Goal: Task Accomplishment & Management: Use online tool/utility

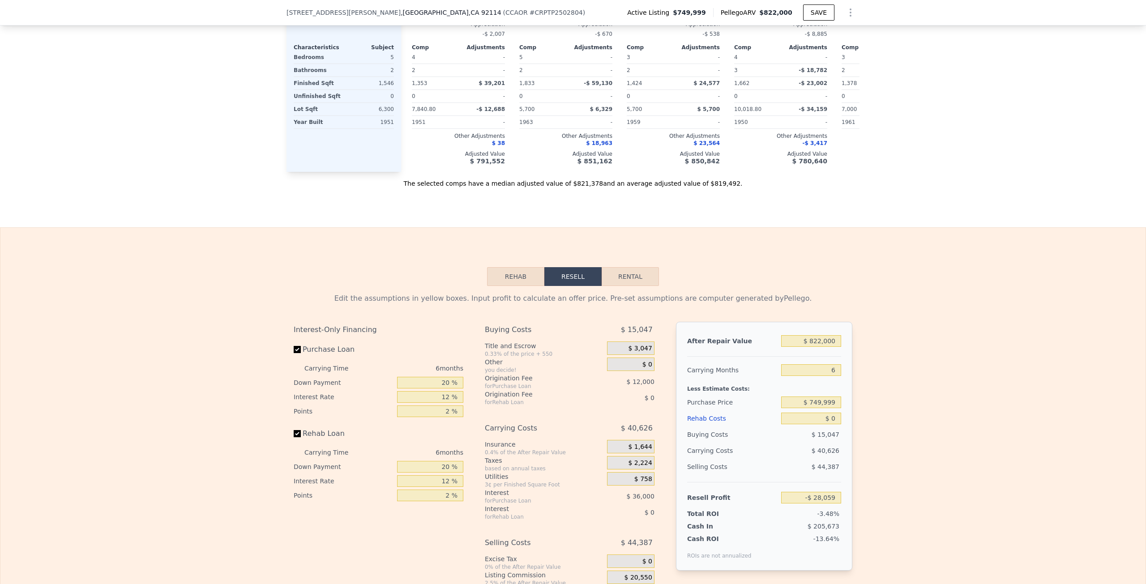
scroll to position [1310, 0]
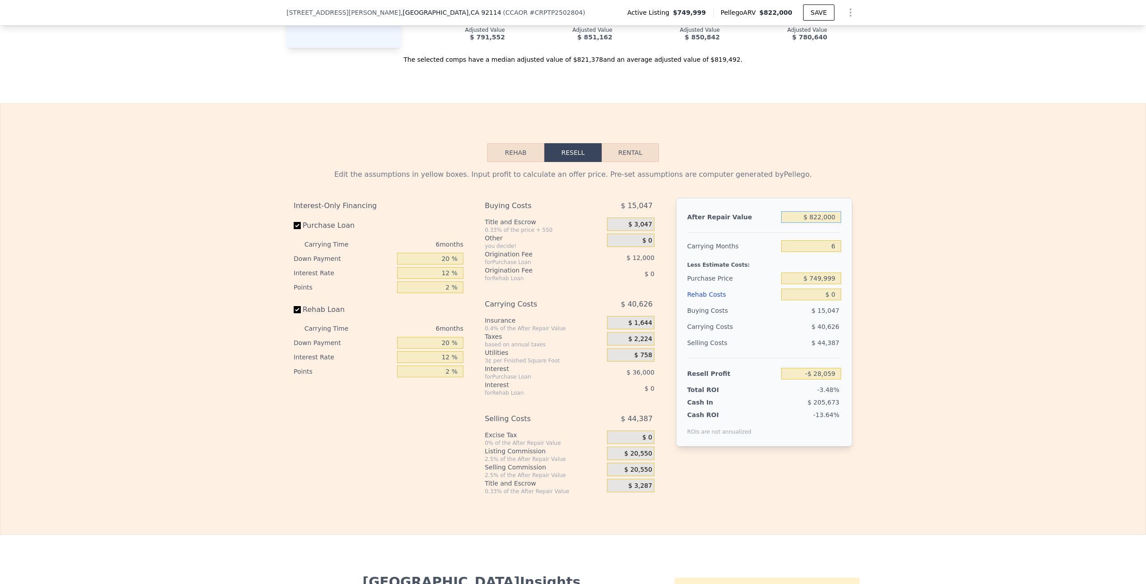
click at [816, 223] on input "$ 822,000" at bounding box center [811, 217] width 60 height 12
type input "$ 775"
type input "-$ 803,846"
type input "$ 7,750"
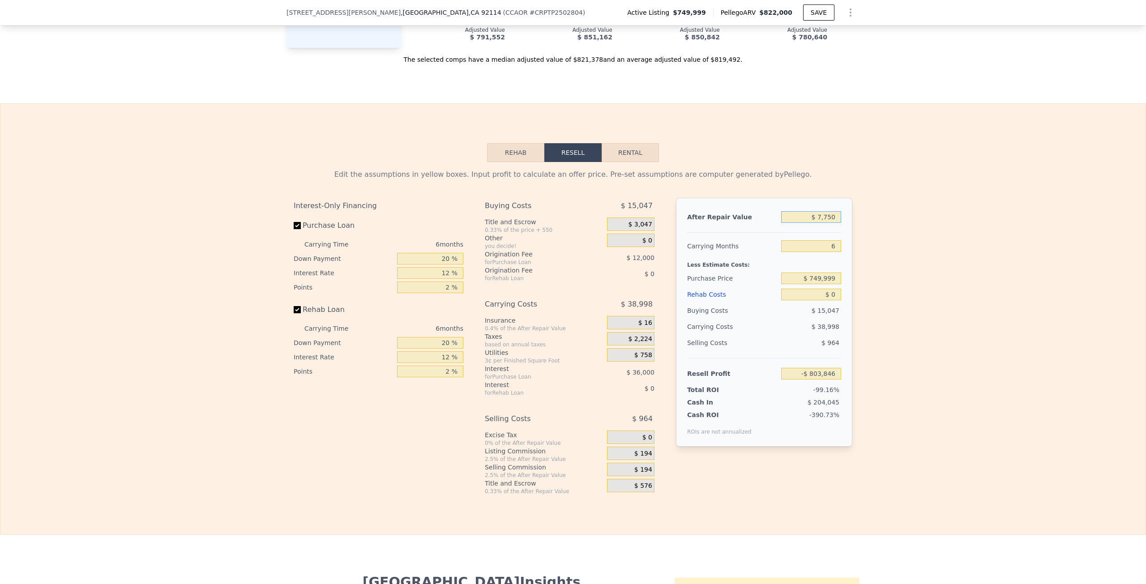
type input "-$ 797,258"
type input "$ 775,000"
type input "-$ 72,459"
type input "$ 775,000"
click at [830, 254] on div "6" at bounding box center [811, 246] width 60 height 16
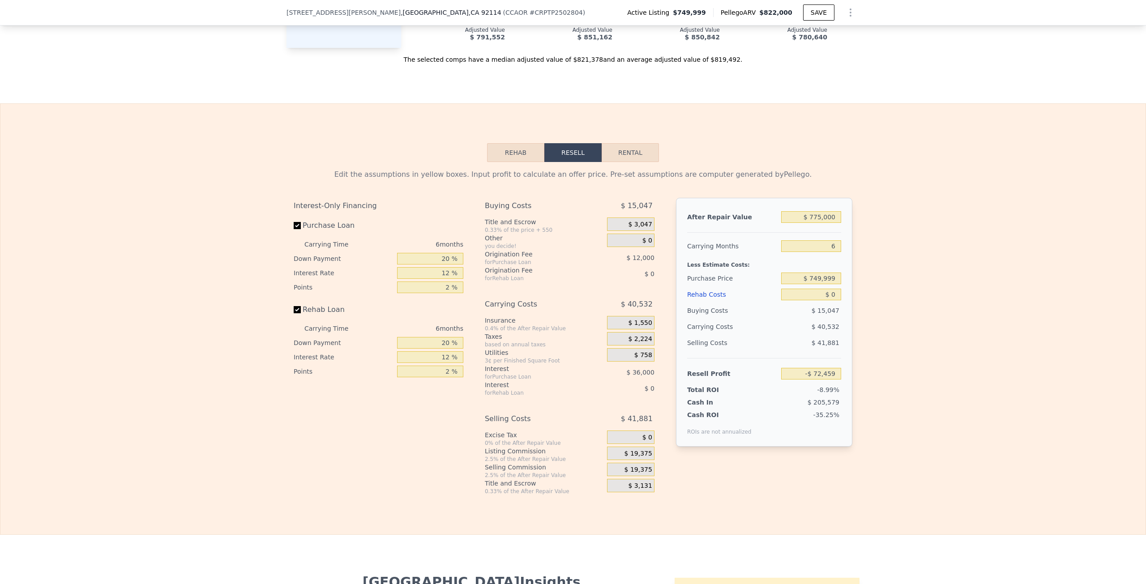
click at [826, 254] on div "6" at bounding box center [811, 246] width 60 height 16
drag, startPoint x: 826, startPoint y: 256, endPoint x: 839, endPoint y: 261, distance: 14.1
click at [827, 254] on div "6" at bounding box center [811, 246] width 60 height 16
click at [829, 252] on input "6" at bounding box center [811, 246] width 60 height 12
click at [833, 252] on input "6" at bounding box center [811, 246] width 60 height 12
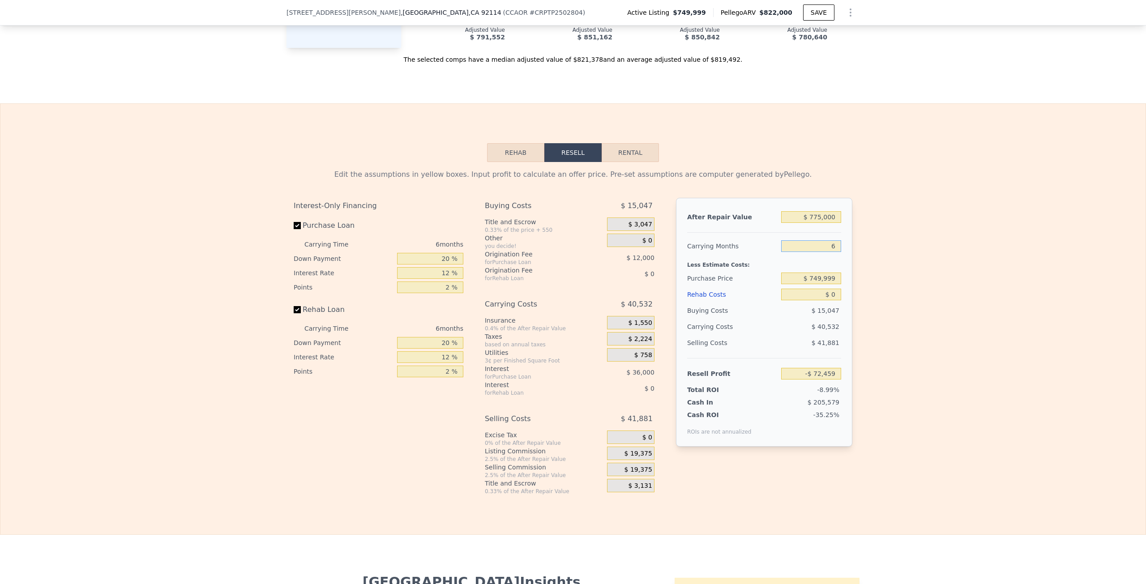
click at [832, 252] on input "6" at bounding box center [811, 246] width 60 height 12
type input "64"
type input "-$ 464,271"
click at [830, 252] on input "64" at bounding box center [811, 246] width 60 height 12
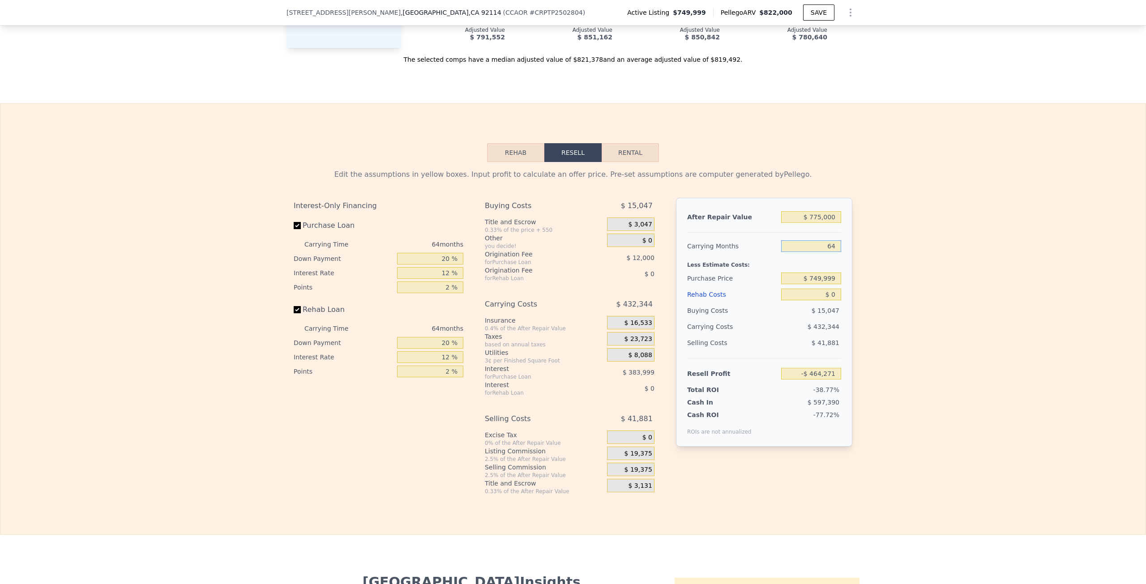
click at [830, 252] on input "64" at bounding box center [811, 246] width 60 height 12
type input "4"
type input "-$ 58,949"
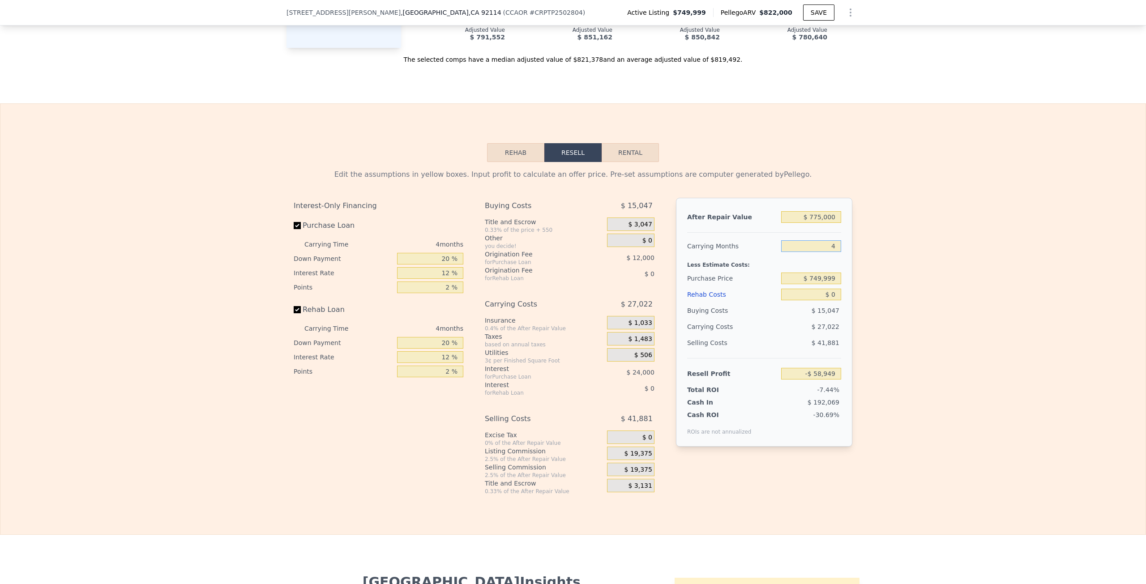
type input "4"
click at [829, 284] on input "$ 749,999" at bounding box center [811, 279] width 60 height 12
type input "$ 525,000"
click at [830, 300] on input "$ 0" at bounding box center [811, 295] width 60 height 12
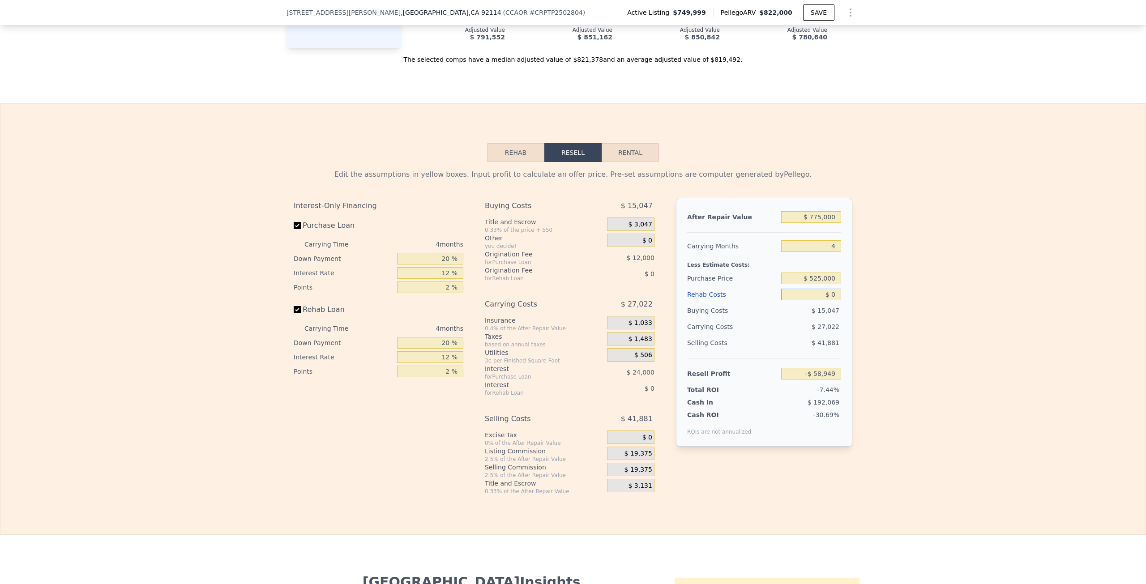
type input "$ 177,599"
click at [830, 300] on input "$ 0" at bounding box center [811, 295] width 60 height 12
type input "$ 1"
type input "$ 177,598"
type input "$ 10"
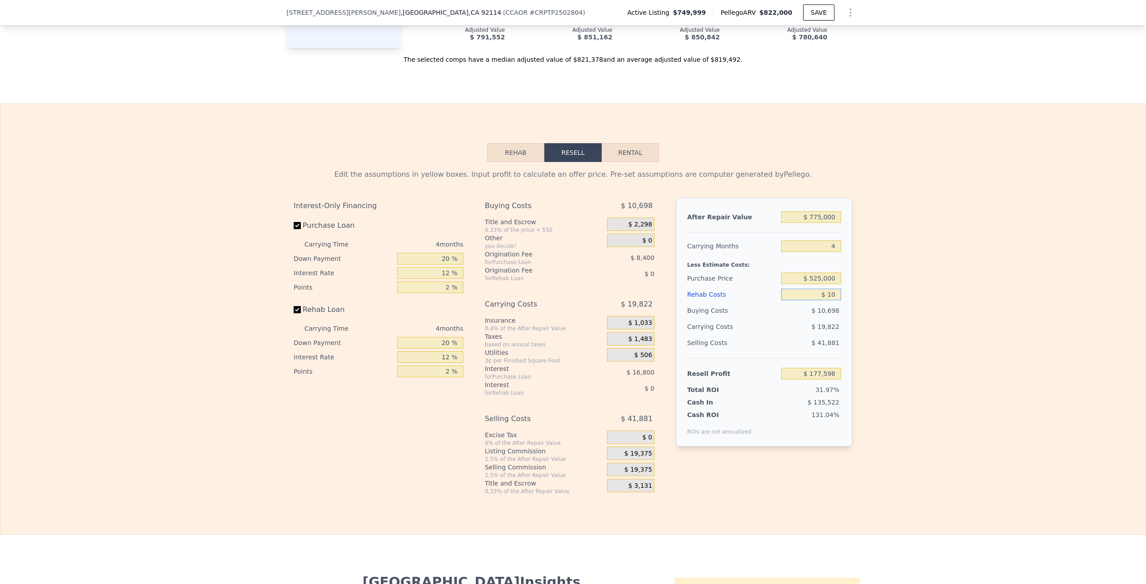
type input "$ 177,589"
type input "$ 100"
type input "$ 177,493"
type input "$ 1,000"
type input "$ 176,551"
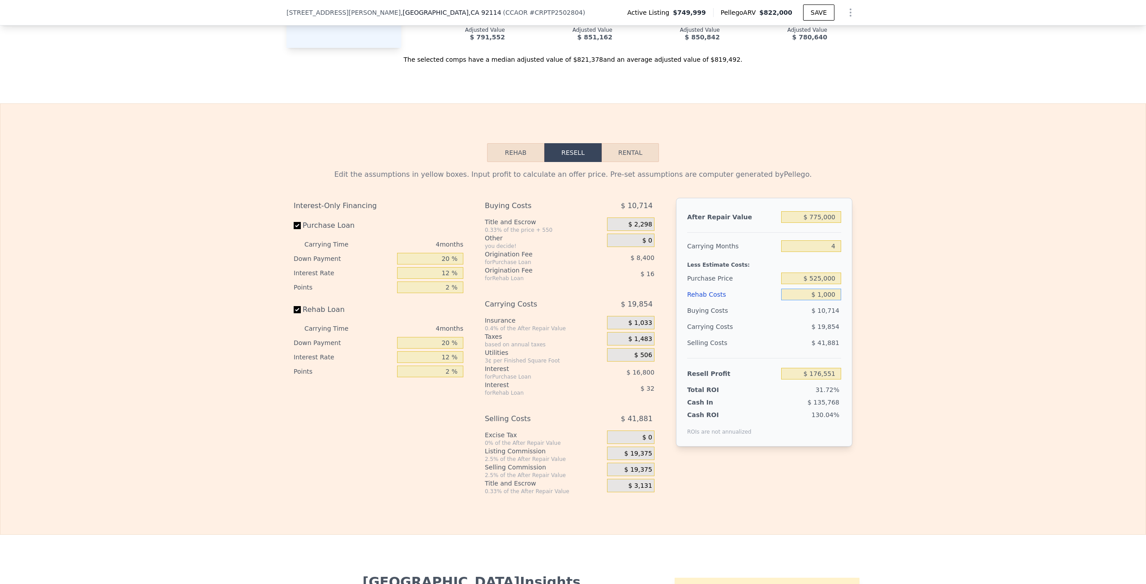
type input "$ 10,000"
type input "$ 167,119"
type input "$ 100,000"
type input "$ 72,799"
type input "$ 100,000"
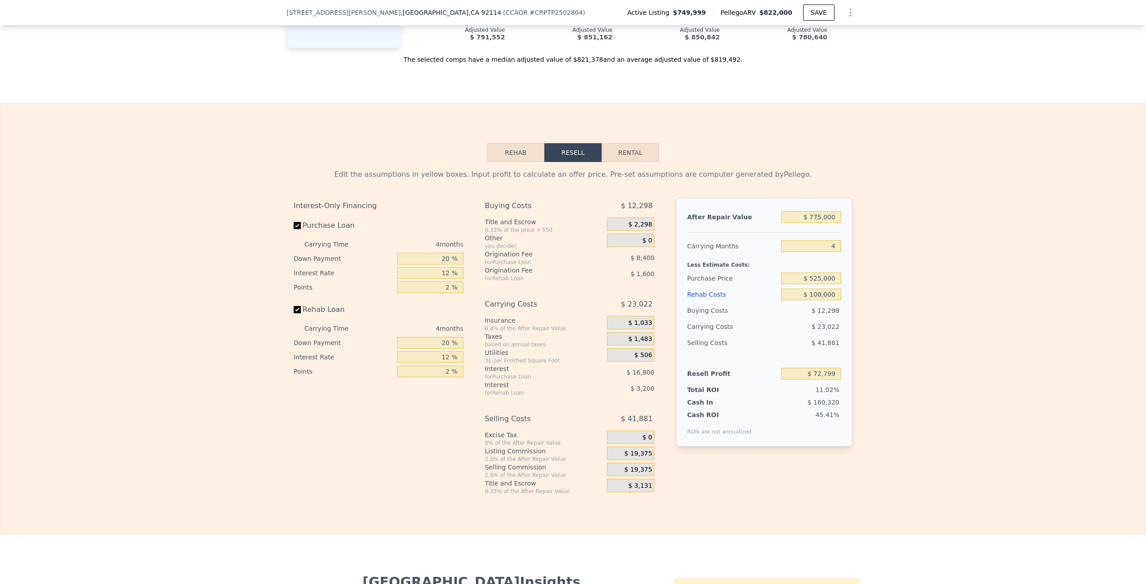
click at [804, 335] on div "$ 23,022" at bounding box center [794, 327] width 94 height 16
click at [638, 474] on span "$ 19,375" at bounding box center [639, 470] width 28 height 8
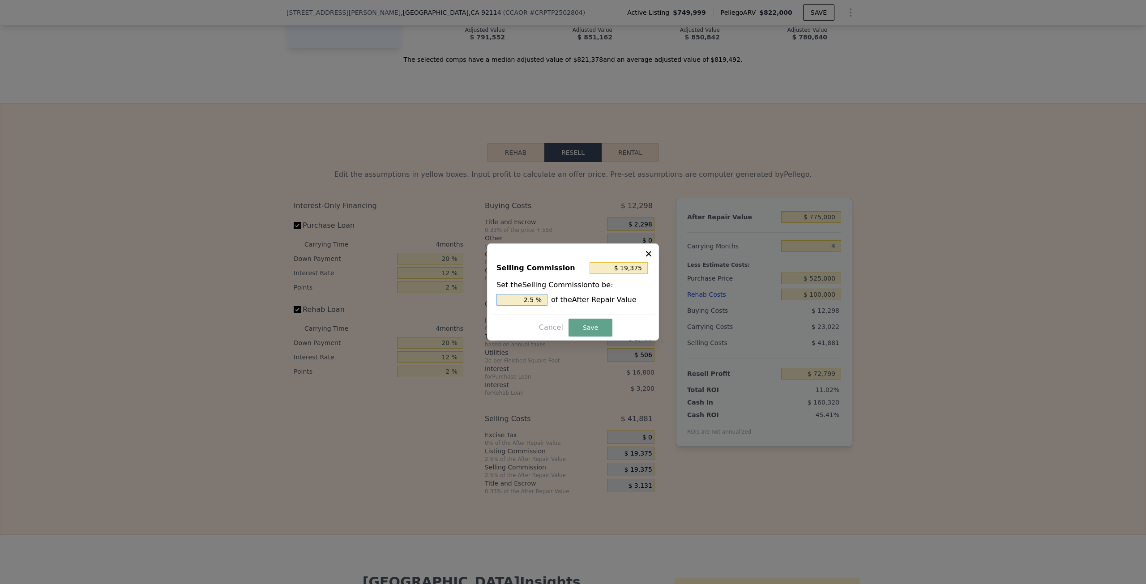
click at [530, 300] on input "2.5 %" at bounding box center [522, 300] width 51 height 12
click at [528, 300] on input "2.5 %" at bounding box center [522, 300] width 51 height 12
click at [531, 301] on input "2.5 %" at bounding box center [522, 300] width 51 height 12
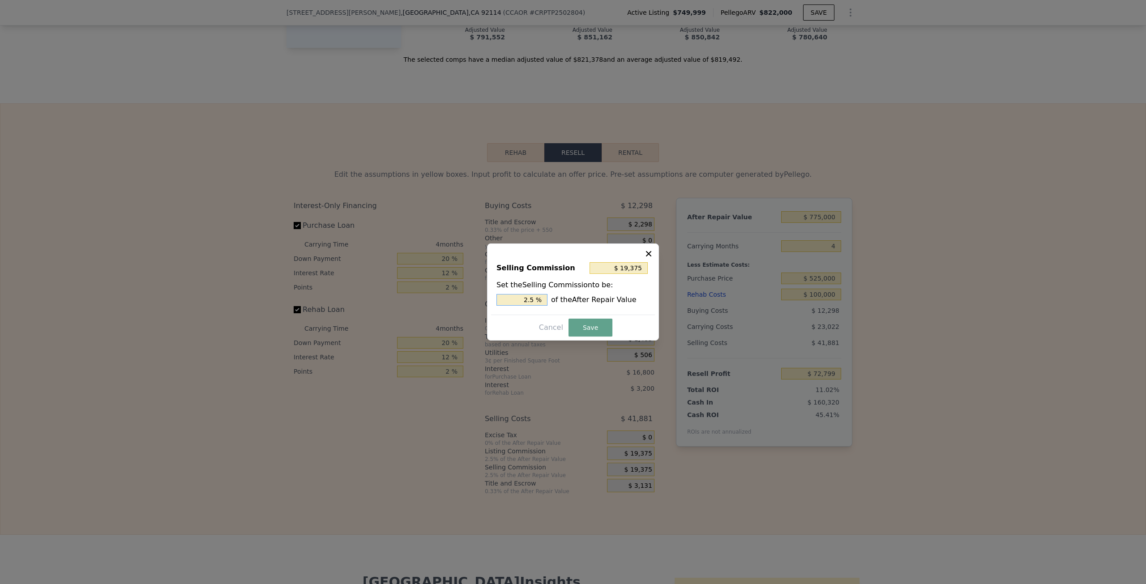
type input "$ 0"
type input "0 %"
click at [586, 327] on button "Save" at bounding box center [591, 328] width 44 height 18
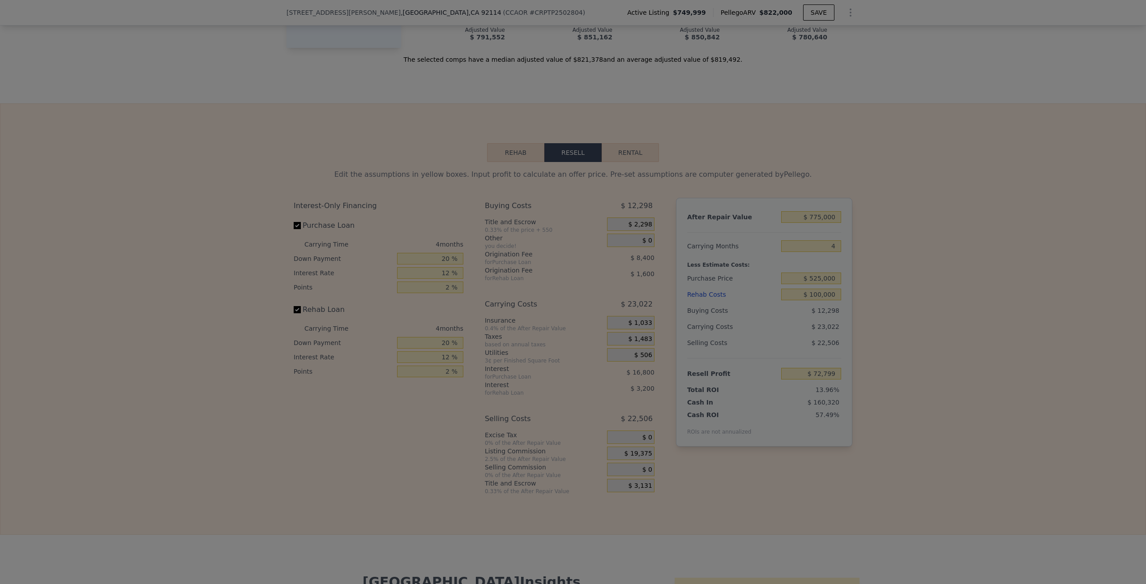
type input "$ 92,174"
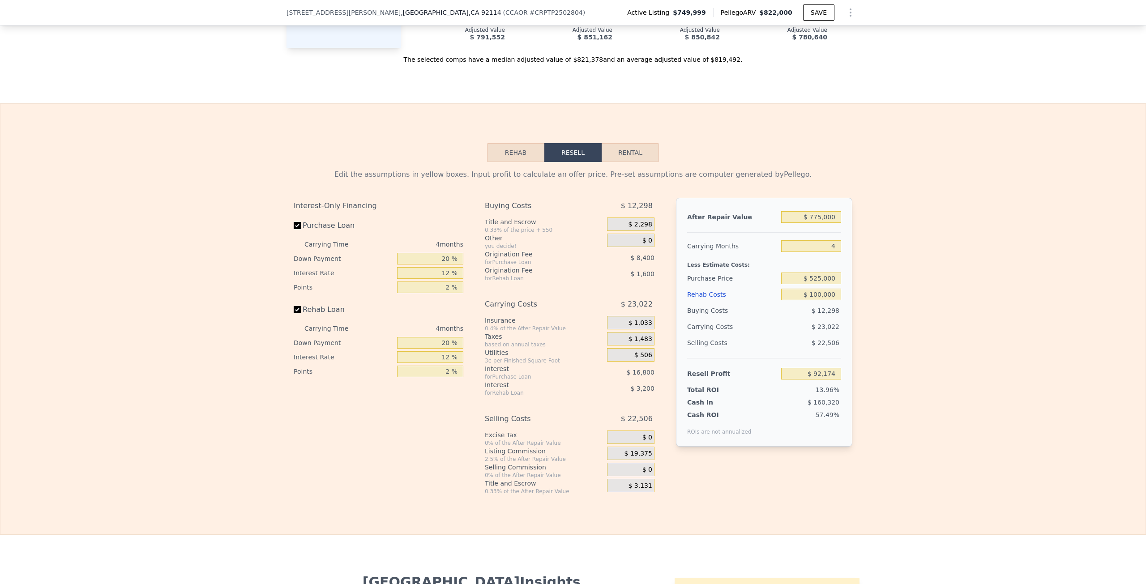
click at [640, 458] on span "$ 19,375" at bounding box center [639, 454] width 28 height 8
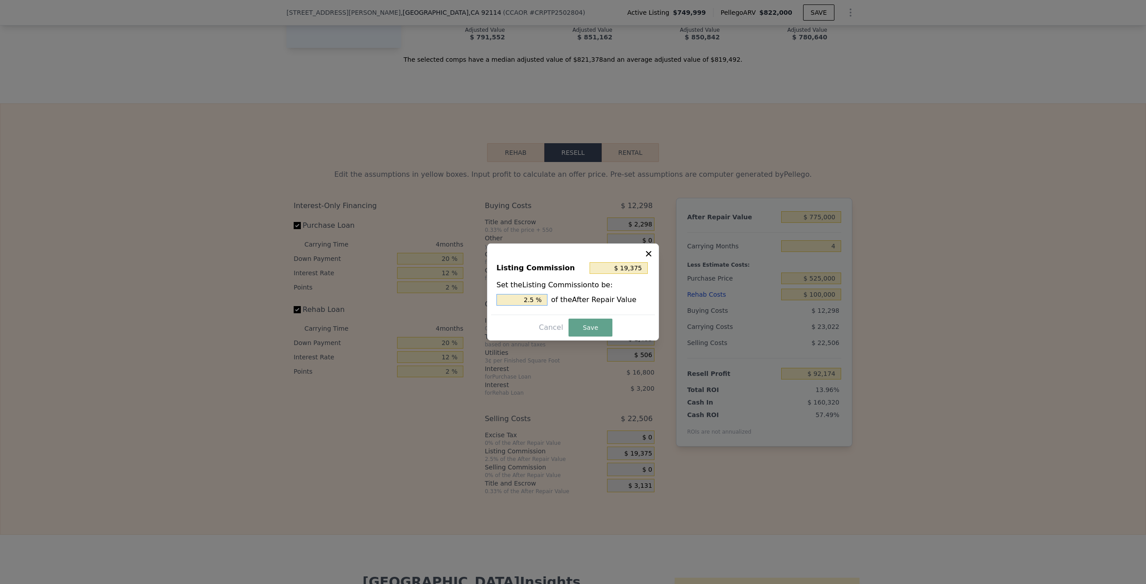
click at [527, 300] on input "2.5 %" at bounding box center [522, 300] width 51 height 12
type input "$ 7,750"
type input "1 %"
click at [594, 325] on button "Save" at bounding box center [591, 328] width 44 height 18
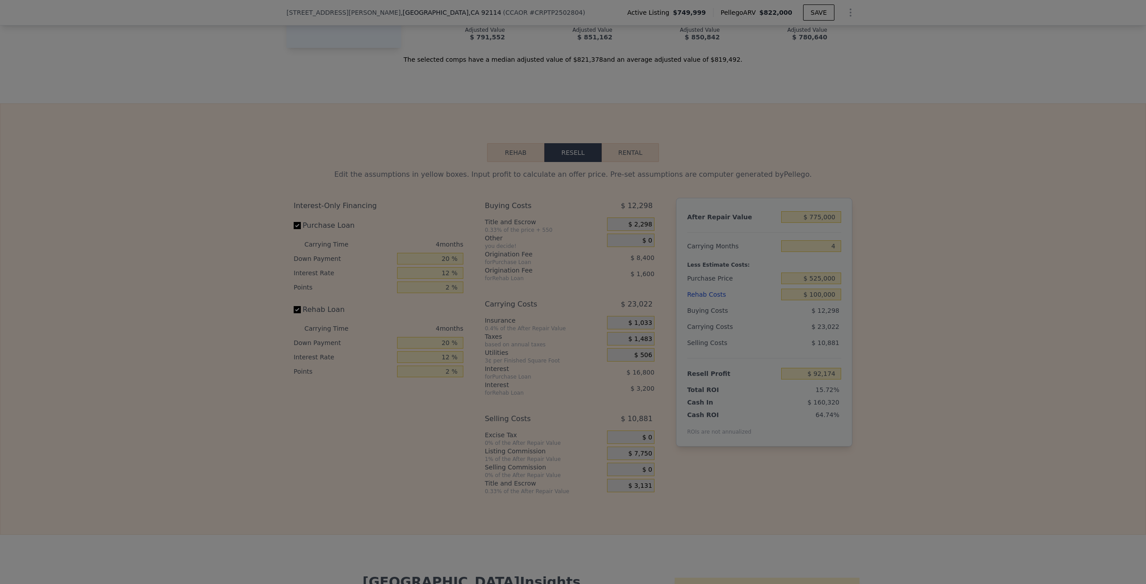
type input "$ 103,799"
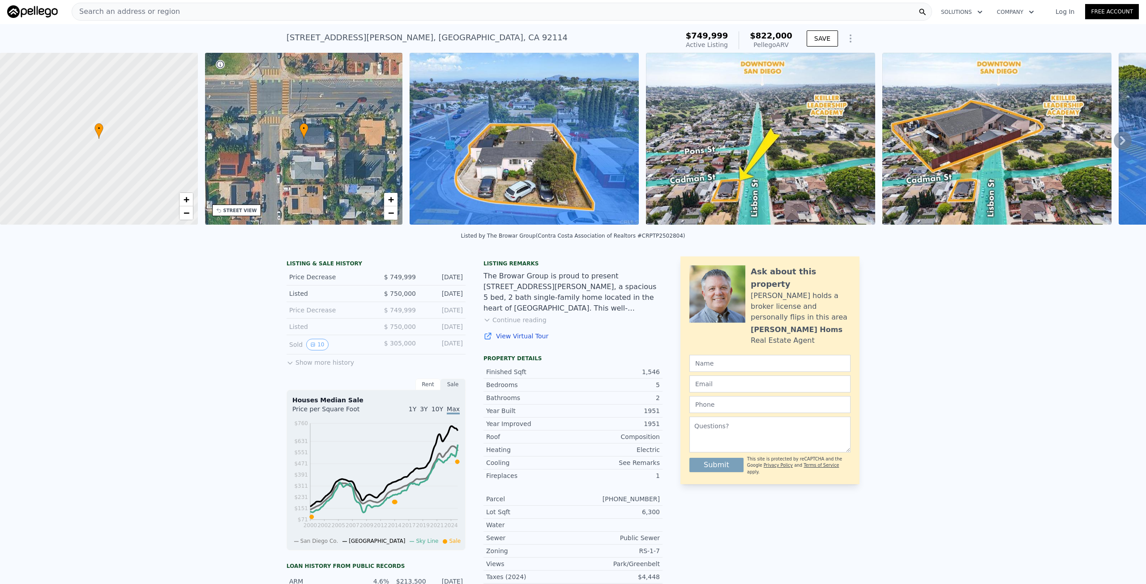
scroll to position [0, 0]
